Goal: Task Accomplishment & Management: Manage account settings

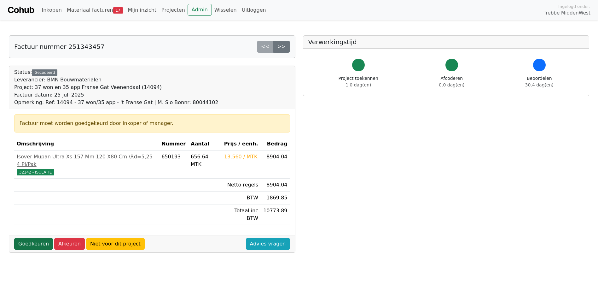
click at [37, 238] on link "Goedkeuren" at bounding box center [33, 244] width 39 height 12
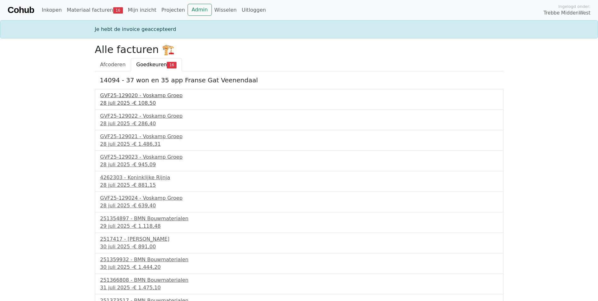
click at [142, 95] on div "GVF25-129020 - Voskamp Groep" at bounding box center [299, 96] width 398 height 8
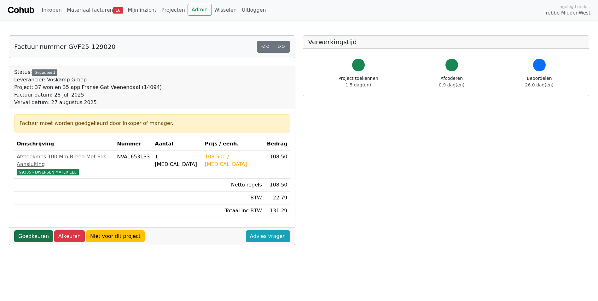
click at [31, 230] on link "Goedkeuren" at bounding box center [33, 236] width 39 height 12
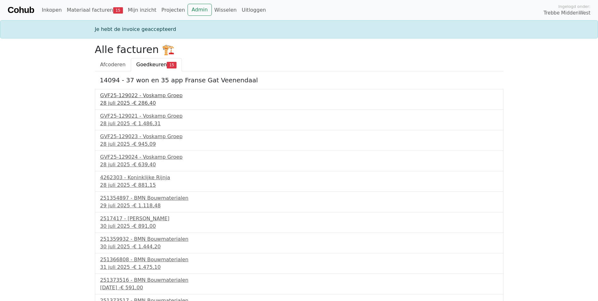
click at [170, 97] on div "GVF25-129022 - Voskamp Groep" at bounding box center [299, 96] width 398 height 8
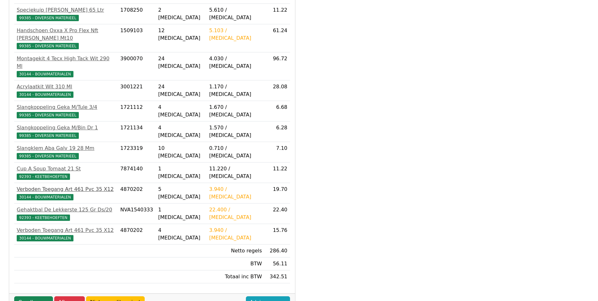
scroll to position [158, 0]
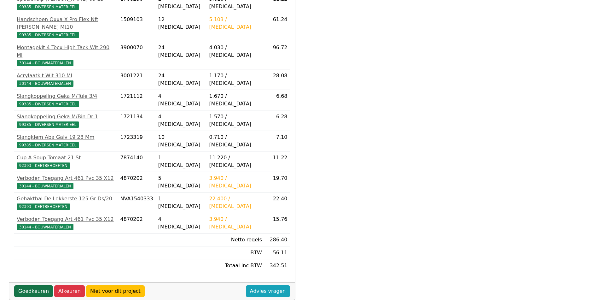
click at [31, 285] on link "Goedkeuren" at bounding box center [33, 291] width 39 height 12
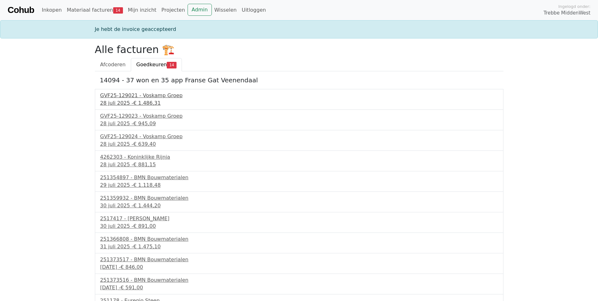
click at [120, 96] on div "GVF25-129021 - Voskamp Groep" at bounding box center [299, 96] width 398 height 8
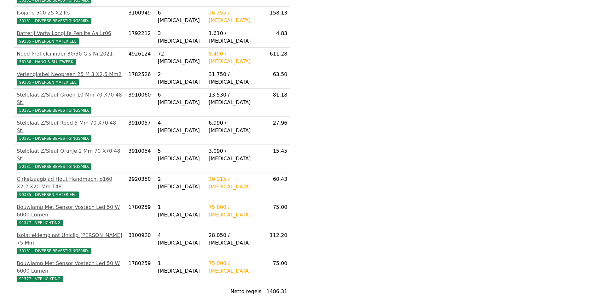
scroll to position [239, 0]
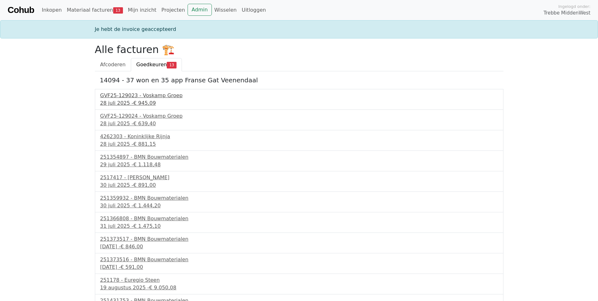
click at [117, 97] on div "GVF25-129023 - Voskamp Groep" at bounding box center [299, 96] width 398 height 8
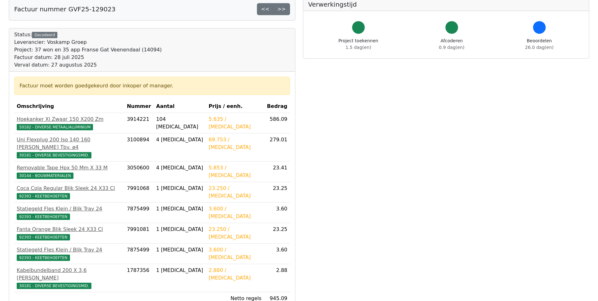
scroll to position [95, 0]
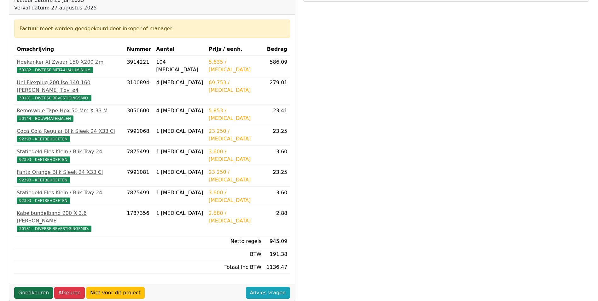
click at [36, 287] on link "Goedkeuren" at bounding box center [33, 293] width 39 height 12
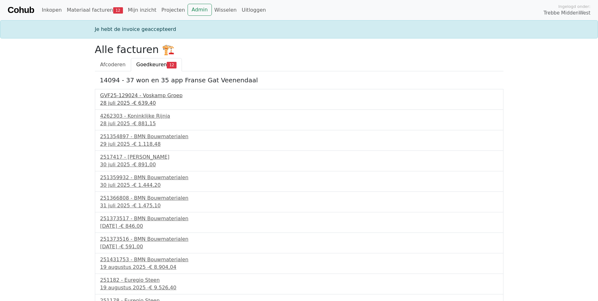
click at [114, 93] on div "GVF25-129024 - Voskamp Groep" at bounding box center [299, 96] width 398 height 8
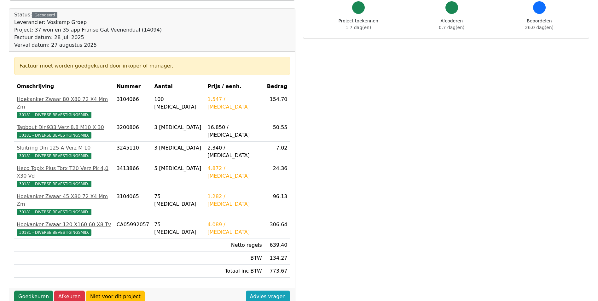
scroll to position [63, 0]
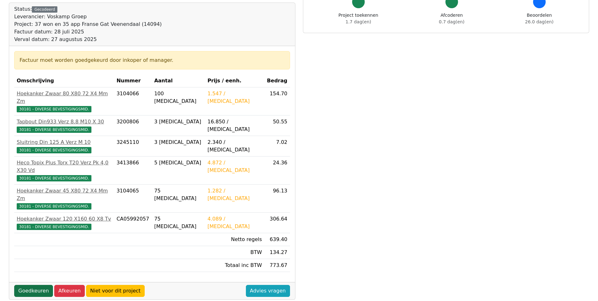
click at [32, 285] on link "Goedkeuren" at bounding box center [33, 291] width 39 height 12
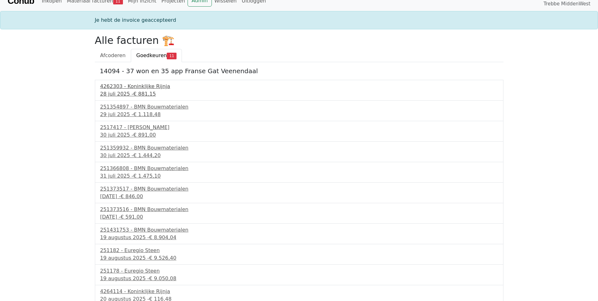
scroll to position [14, 0]
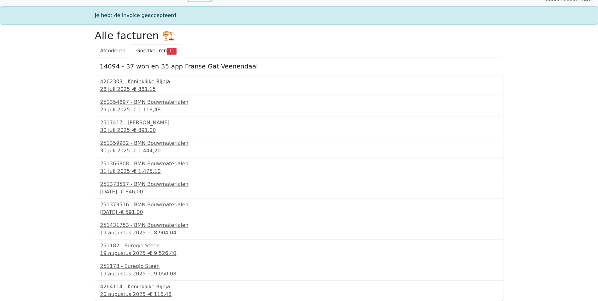
click at [127, 84] on div "4262303 - Koninklijke Rijnja" at bounding box center [299, 82] width 398 height 8
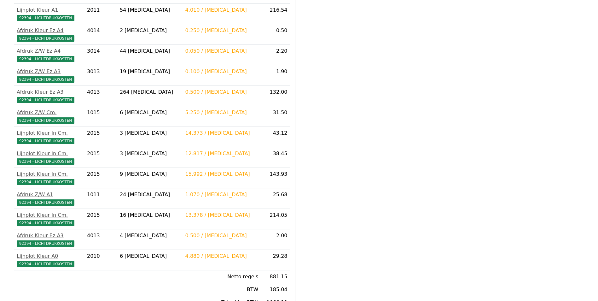
scroll to position [198, 0]
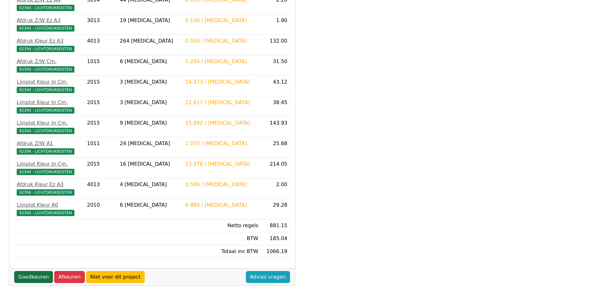
click at [32, 275] on link "Goedkeuren" at bounding box center [33, 277] width 39 height 12
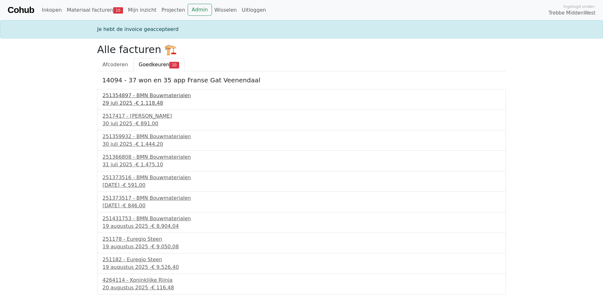
click at [139, 99] on div "251354897 - BMN Bouwmaterialen" at bounding box center [301, 96] width 398 height 8
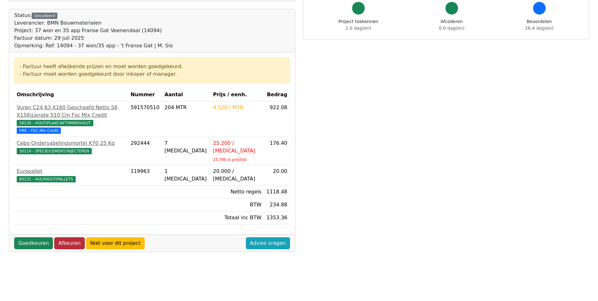
scroll to position [63, 0]
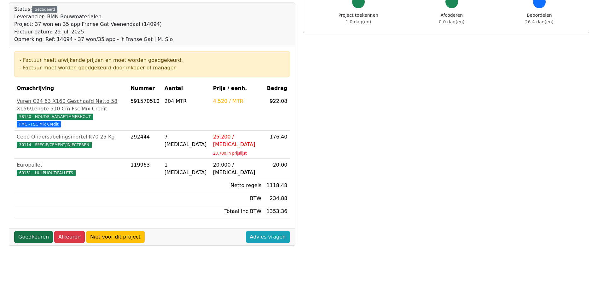
click at [33, 231] on link "Goedkeuren" at bounding box center [33, 237] width 39 height 12
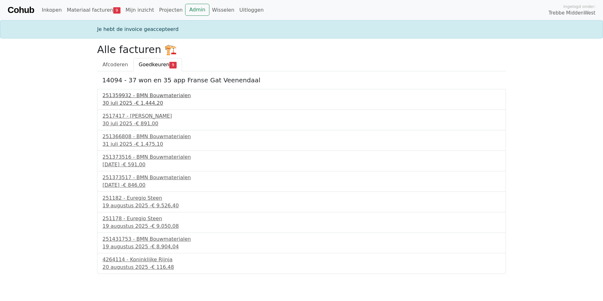
click at [137, 98] on div "251359932 - BMN Bouwmaterialen" at bounding box center [301, 96] width 398 height 8
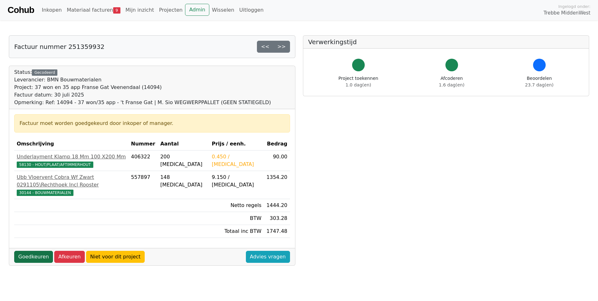
click at [34, 251] on link "Goedkeuren" at bounding box center [33, 257] width 39 height 12
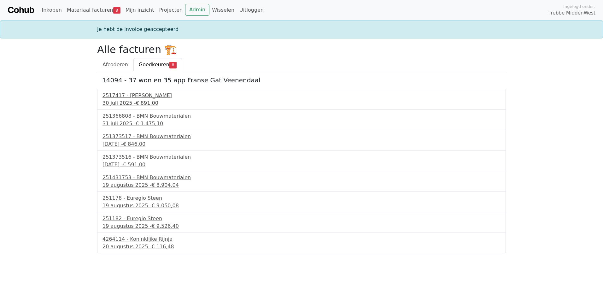
click at [138, 94] on div "2517417 - Van Dalen" at bounding box center [301, 96] width 398 height 8
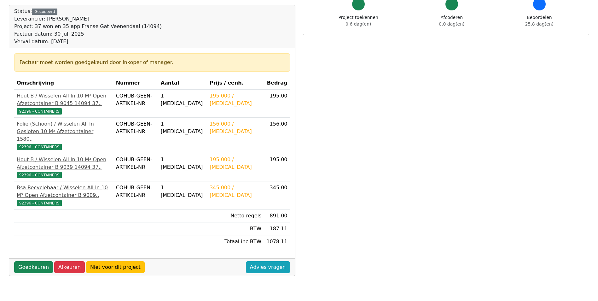
scroll to position [63, 0]
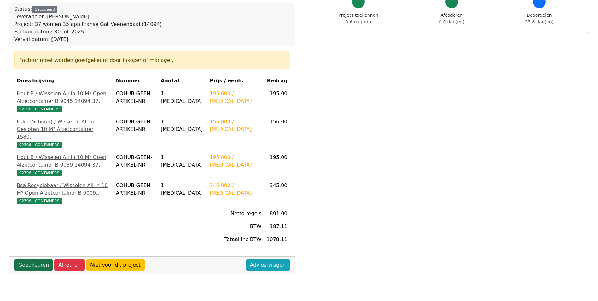
click at [42, 264] on link "Goedkeuren" at bounding box center [33, 265] width 39 height 12
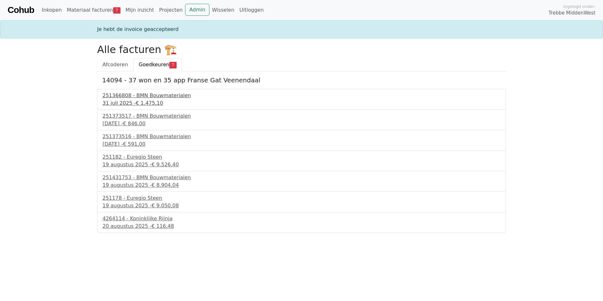
click at [138, 100] on span "€ 1.475,10" at bounding box center [149, 103] width 27 height 6
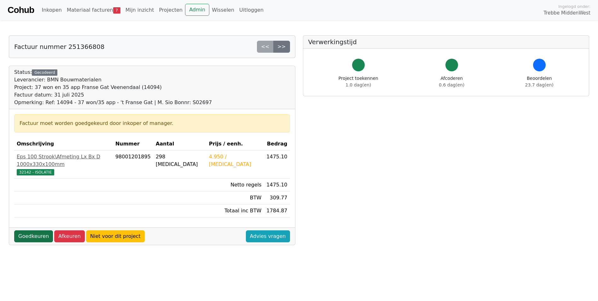
click at [27, 230] on link "Goedkeuren" at bounding box center [33, 236] width 39 height 12
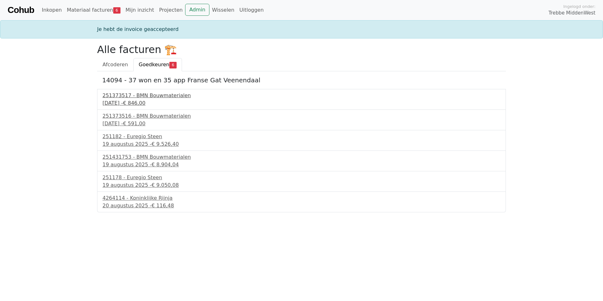
click at [121, 99] on div "251373517 - BMN Bouwmaterialen" at bounding box center [301, 96] width 398 height 8
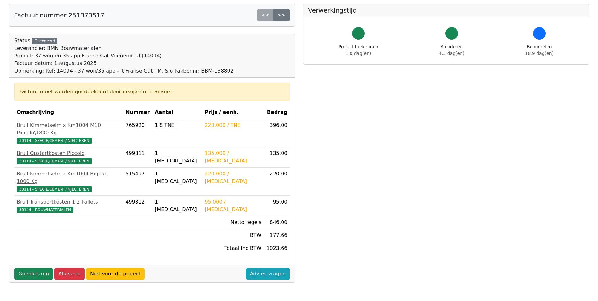
scroll to position [167, 0]
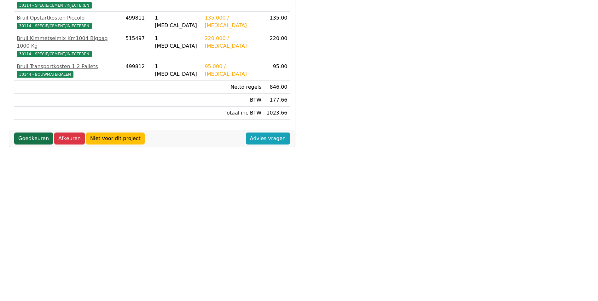
click at [30, 132] on link "Goedkeuren" at bounding box center [33, 138] width 39 height 12
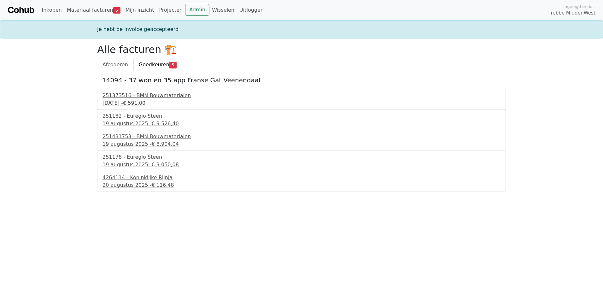
click at [138, 96] on div "251373516 - BMN Bouwmaterialen" at bounding box center [301, 96] width 398 height 8
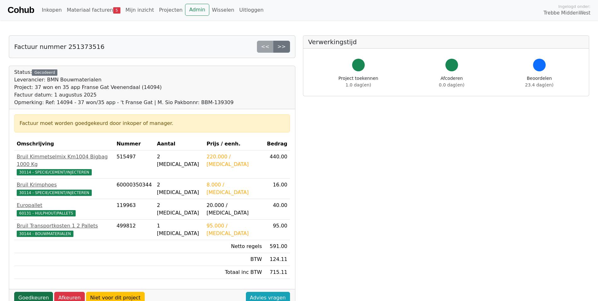
click at [37, 292] on link "Goedkeuren" at bounding box center [33, 298] width 39 height 12
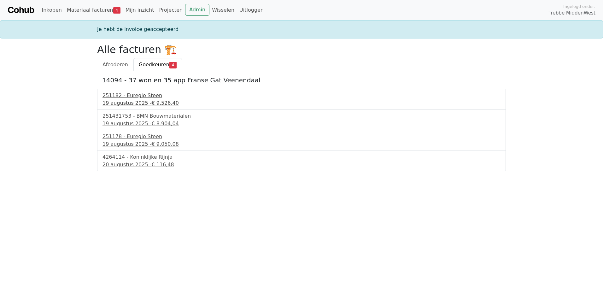
click at [141, 98] on div "251182 - Euregio Steen" at bounding box center [301, 96] width 398 height 8
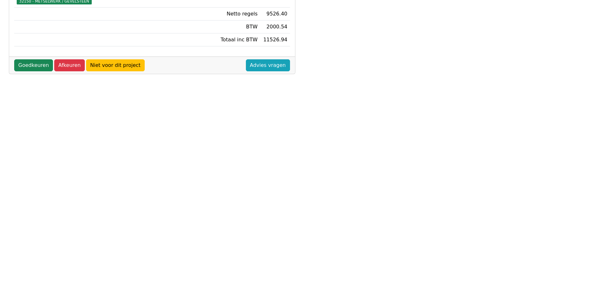
scroll to position [202, 0]
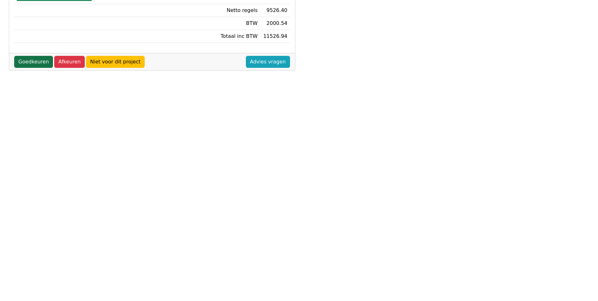
click at [27, 58] on link "Goedkeuren" at bounding box center [33, 62] width 39 height 12
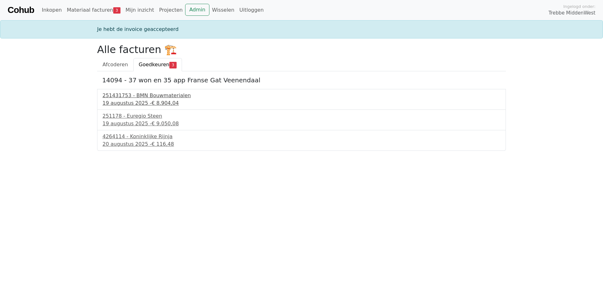
click at [148, 98] on div "251431753 - BMN Bouwmaterialen" at bounding box center [301, 96] width 398 height 8
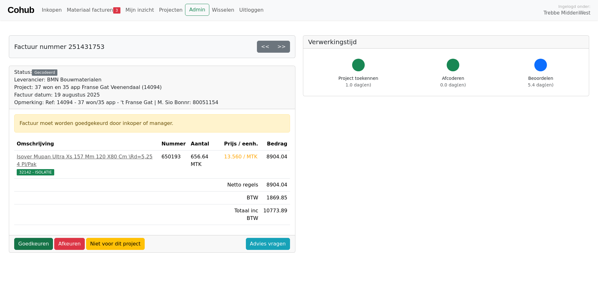
click at [35, 238] on link "Goedkeuren" at bounding box center [33, 244] width 39 height 12
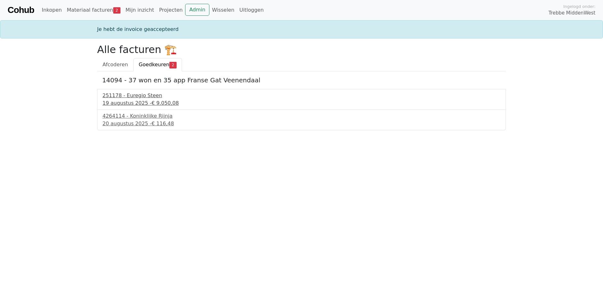
click at [135, 104] on div "19 augustus 2025 - € 9.050,08" at bounding box center [301, 103] width 398 height 8
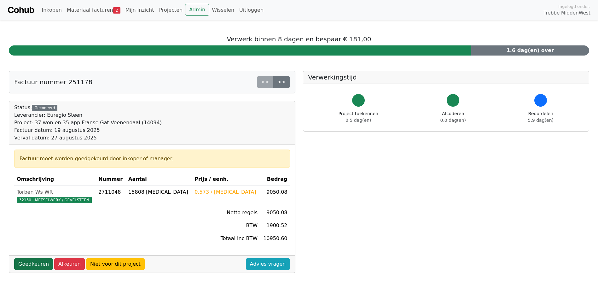
click at [37, 264] on link "Goedkeuren" at bounding box center [33, 264] width 39 height 12
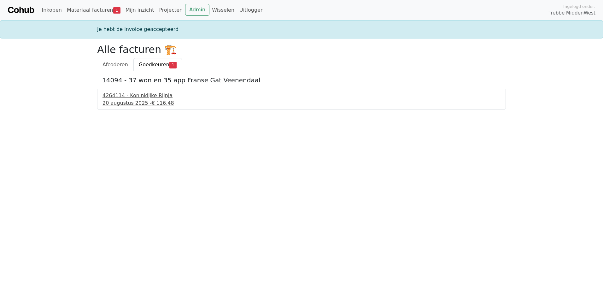
click at [152, 100] on span "€ 116,48" at bounding box center [162, 103] width 22 height 6
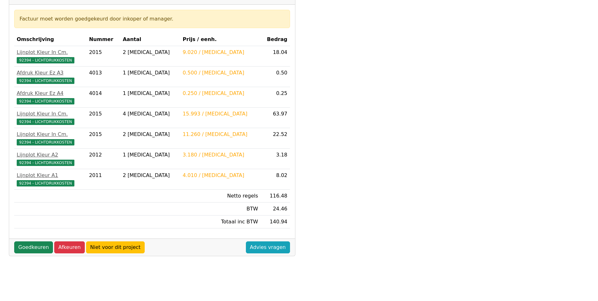
scroll to position [126, 0]
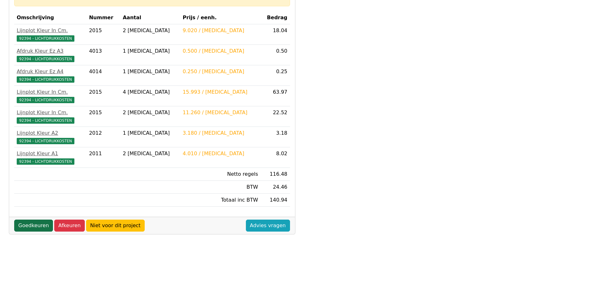
click at [32, 227] on link "Goedkeuren" at bounding box center [33, 225] width 39 height 12
